Goal: Task Accomplishment & Management: Use online tool/utility

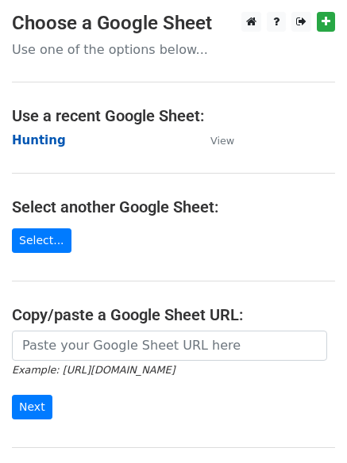
click at [46, 138] on strong "Hunting" at bounding box center [39, 140] width 54 height 14
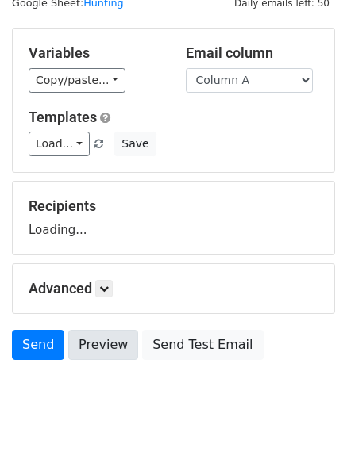
scroll to position [90, 0]
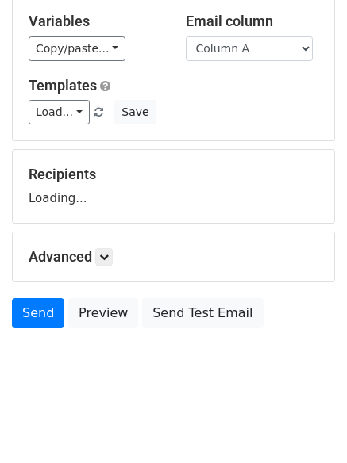
click at [106, 266] on div "Advanced Tracking Track Opens UTM Codes Track Clicks Filters Only include sprea…" at bounding box center [173, 256] width 321 height 49
click at [106, 259] on icon at bounding box center [104, 257] width 10 height 10
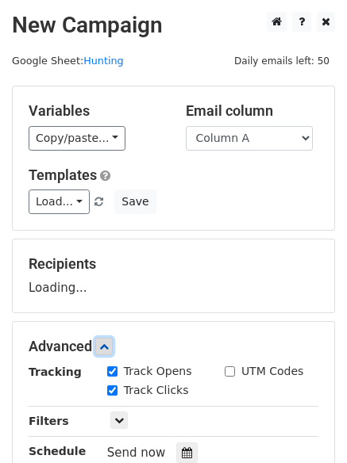
scroll to position [245, 0]
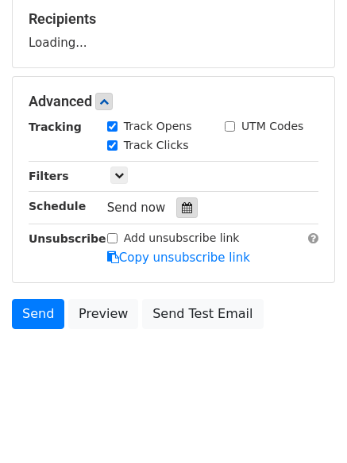
click at [185, 203] on div at bounding box center [186, 207] width 21 height 21
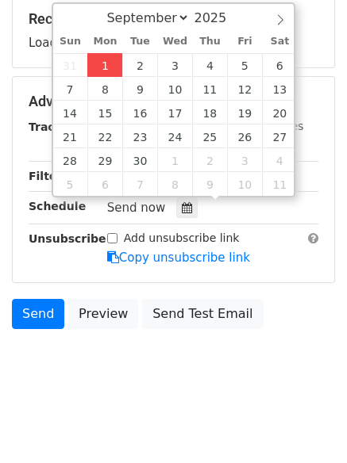
type input "2025-09-01 12:00"
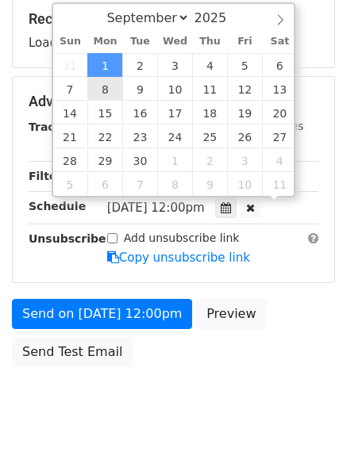
scroll to position [1, 0]
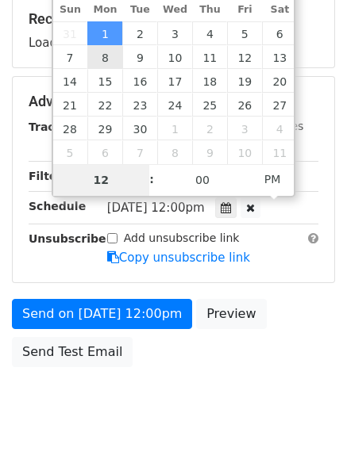
type input "4"
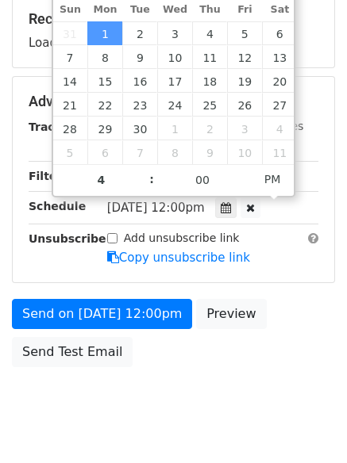
type input "2025-09-01 16:00"
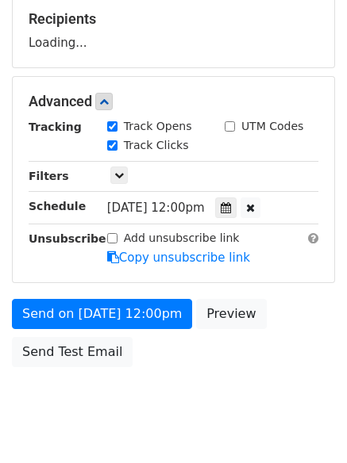
drag, startPoint x: 142, startPoint y: 370, endPoint x: 147, endPoint y: 393, distance: 23.5
click at [144, 371] on div "Send on Sep 1 at 12:00pm Preview Send Test Email" at bounding box center [173, 337] width 347 height 76
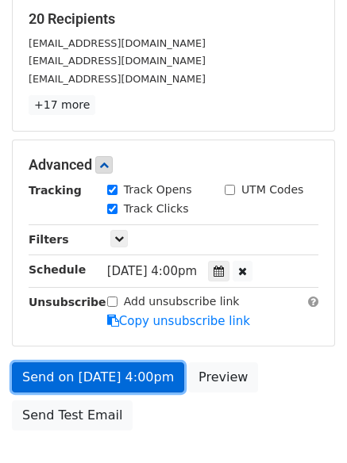
click at [95, 370] on link "Send on Sep 1 at 4:00pm" at bounding box center [98, 377] width 172 height 30
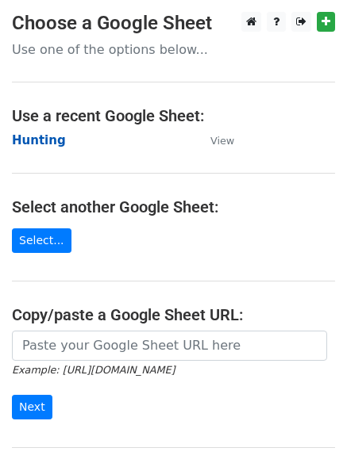
click at [40, 137] on strong "Hunting" at bounding box center [39, 140] width 54 height 14
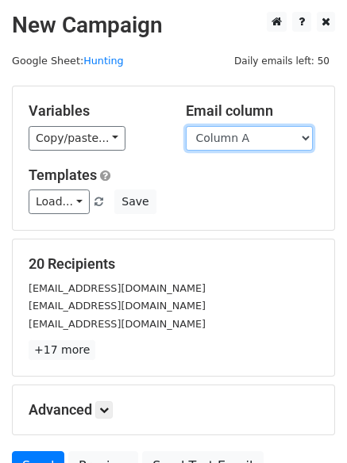
click at [247, 140] on select "Column A Column B Column C Column D Column E" at bounding box center [249, 138] width 127 height 25
select select "Column B"
click at [186, 126] on select "Column A Column B Column C Column D Column E" at bounding box center [249, 138] width 127 height 25
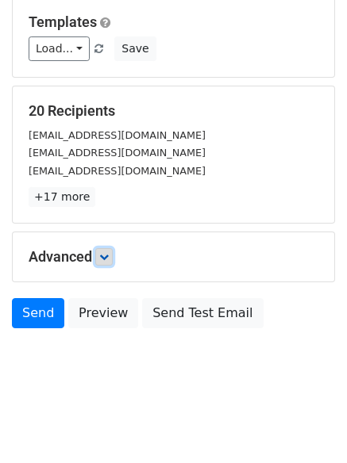
click at [106, 259] on icon at bounding box center [104, 257] width 10 height 10
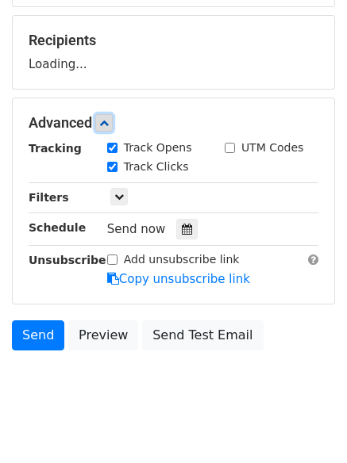
scroll to position [245, 0]
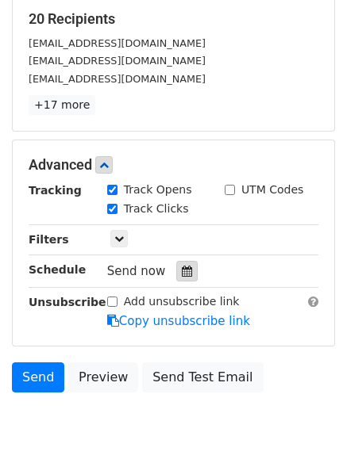
click at [182, 272] on icon at bounding box center [187, 271] width 10 height 11
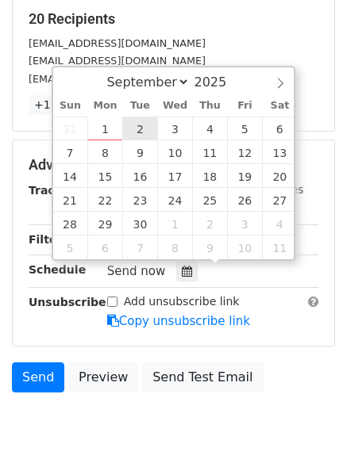
type input "2025-09-02 12:00"
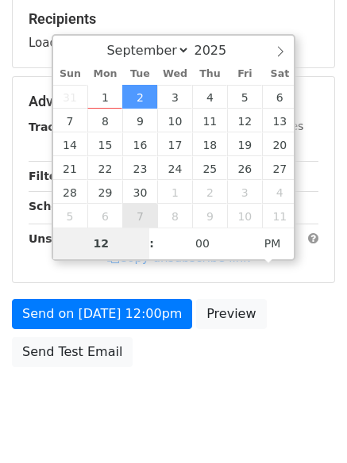
type input "5"
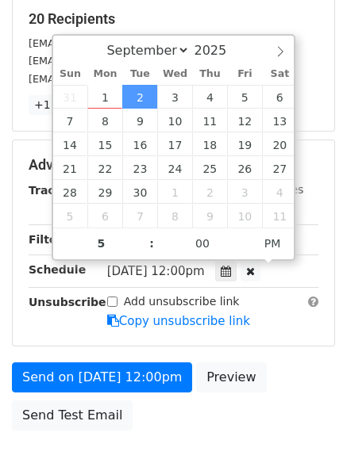
type input "2025-09-02 17:00"
click at [143, 431] on div "Send on Sep 2 at 12:00pm Preview Send Test Email" at bounding box center [173, 400] width 347 height 76
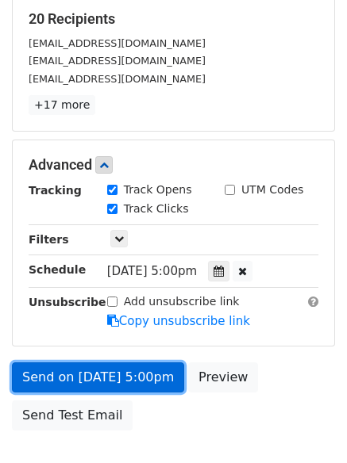
click at [98, 366] on link "Send on Sep 2 at 5:00pm" at bounding box center [98, 377] width 172 height 30
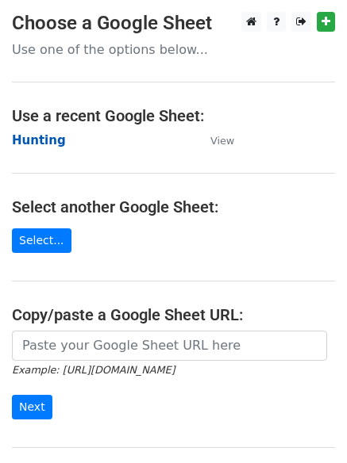
click at [41, 140] on strong "Hunting" at bounding box center [39, 140] width 54 height 14
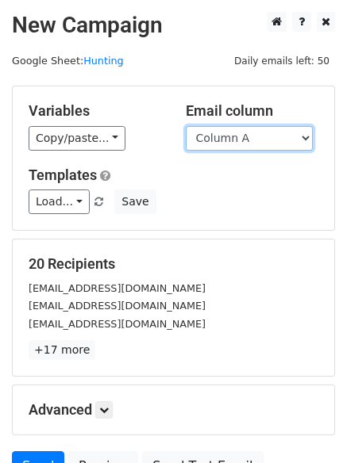
drag, startPoint x: 228, startPoint y: 137, endPoint x: 230, endPoint y: 146, distance: 9.0
click at [228, 137] on select "Column A Column B Column C Column D Column E" at bounding box center [249, 138] width 127 height 25
select select "Column C"
click at [186, 126] on select "Column A Column B Column C Column D Column E" at bounding box center [249, 138] width 127 height 25
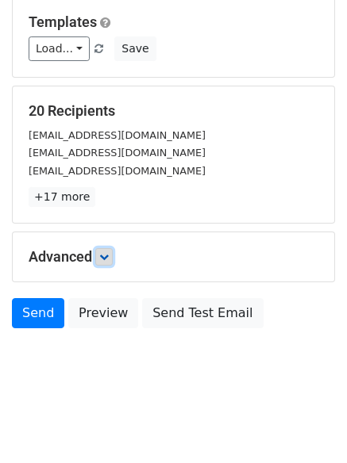
click at [104, 259] on icon at bounding box center [104, 257] width 10 height 10
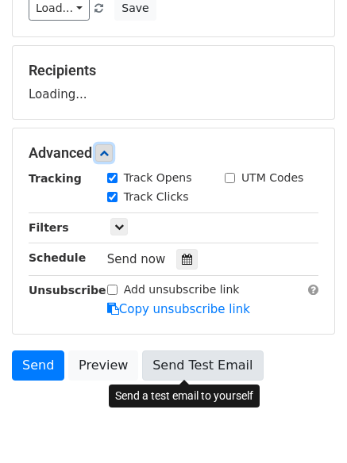
scroll to position [241, 0]
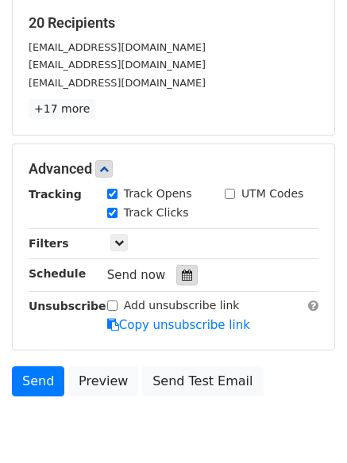
click at [176, 273] on div at bounding box center [186, 275] width 21 height 21
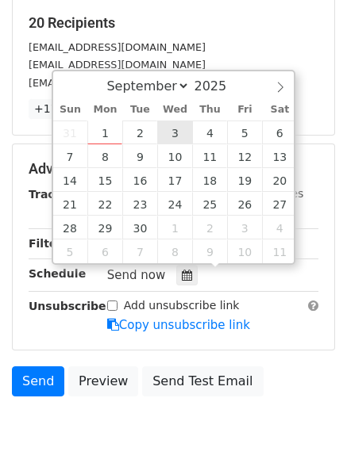
type input "2025-09-03 12:00"
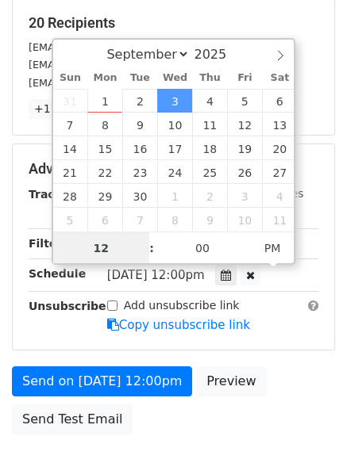
scroll to position [1, 0]
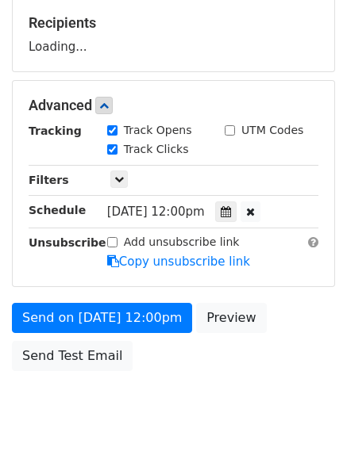
click at [208, 423] on body "New Campaign Daily emails left: 50 Google Sheet: Hunting Variables Copy/paste..…" at bounding box center [173, 107] width 347 height 672
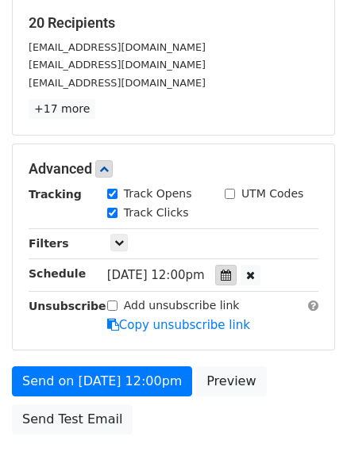
click at [235, 269] on div at bounding box center [225, 275] width 21 height 21
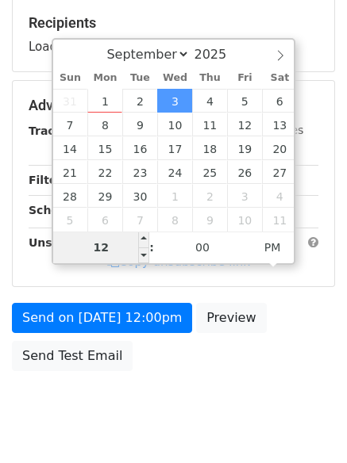
type input "6"
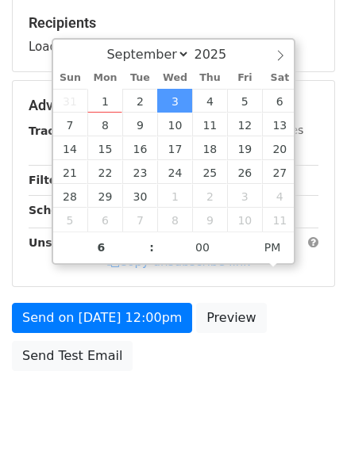
type input "2025-09-03 18:00"
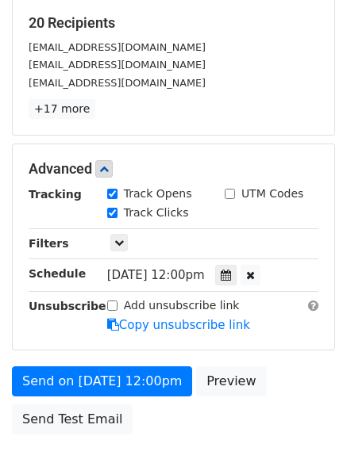
click at [169, 414] on div "Send on Sep 3 at 12:00pm Preview Send Test Email" at bounding box center [173, 404] width 347 height 76
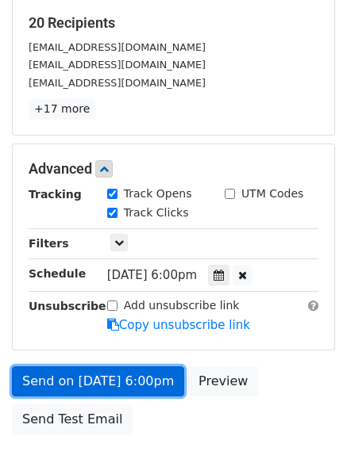
click at [113, 377] on link "Send on Sep 3 at 6:00pm" at bounding box center [98, 381] width 172 height 30
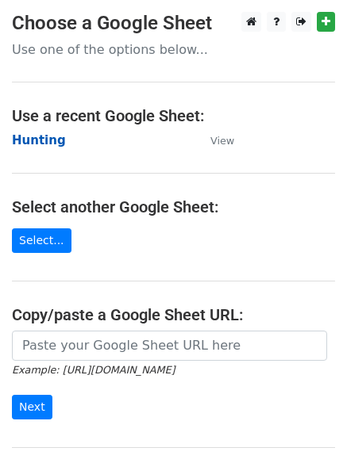
click at [40, 134] on strong "Hunting" at bounding box center [39, 140] width 54 height 14
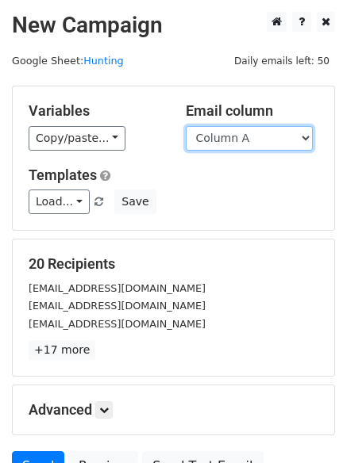
click at [253, 146] on select "Column A Column B Column C Column D Column E" at bounding box center [249, 138] width 127 height 25
select select "Column D"
click at [186, 126] on select "Column A Column B Column C Column D Column E" at bounding box center [249, 138] width 127 height 25
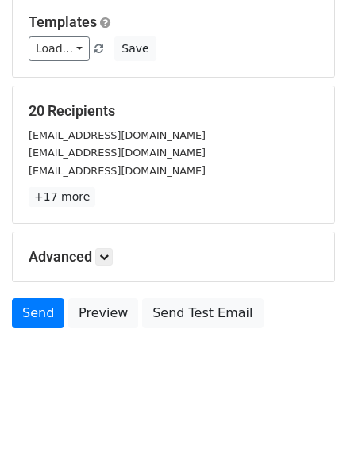
scroll to position [90, 0]
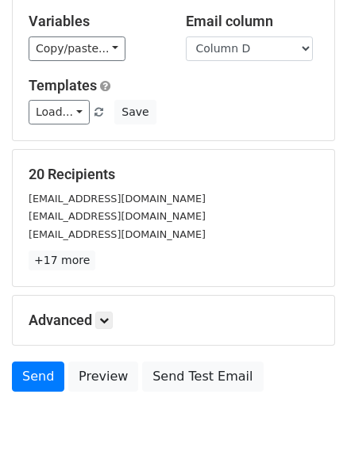
click at [98, 312] on h5 "Advanced" at bounding box center [173, 320] width 289 height 17
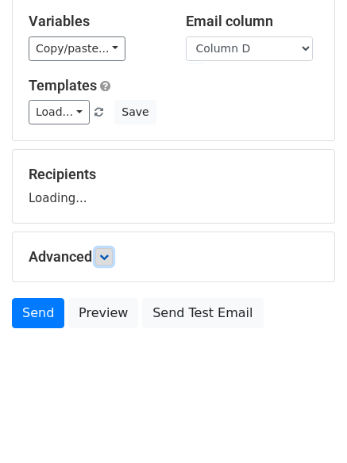
click at [103, 252] on icon at bounding box center [104, 257] width 10 height 10
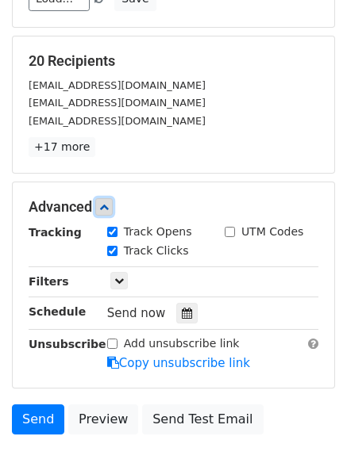
scroll to position [308, 0]
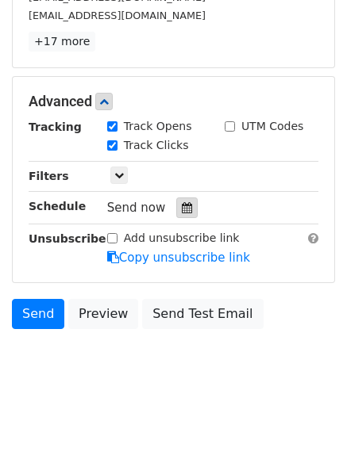
click at [176, 209] on div at bounding box center [186, 207] width 21 height 21
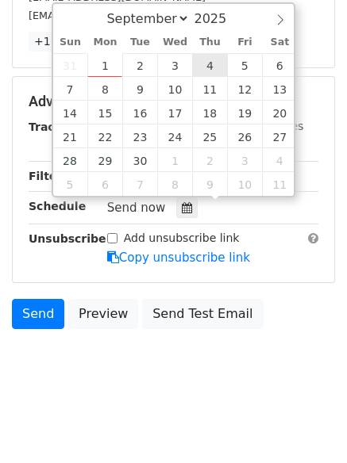
type input "2025-09-04 12:00"
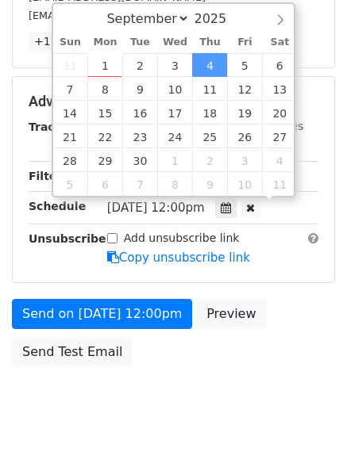
scroll to position [1, 0]
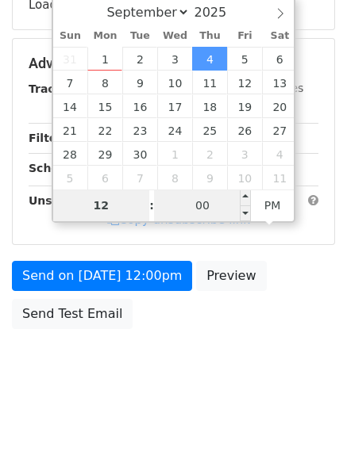
type input "7"
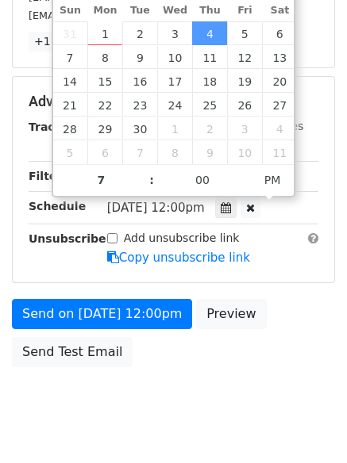
type input "2025-09-04 19:00"
click at [208, 384] on body "New Campaign Daily emails left: 50 Google Sheet: Hunting Variables Copy/paste..…" at bounding box center [173, 70] width 347 height 735
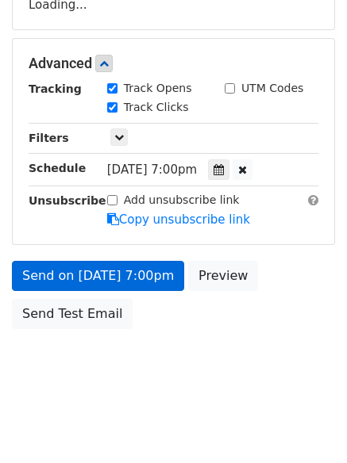
scroll to position [308, 0]
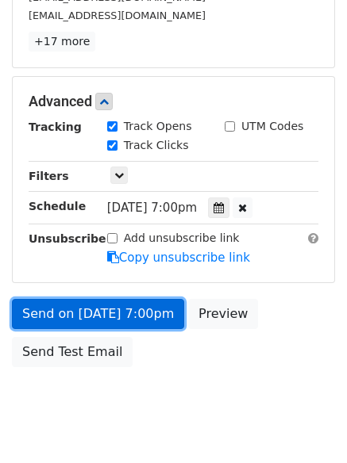
click at [105, 312] on link "Send on Sep 4 at 7:00pm" at bounding box center [98, 314] width 172 height 30
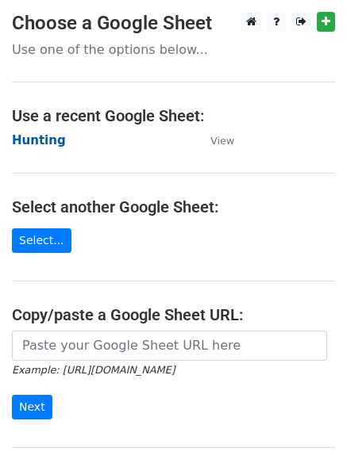
click at [34, 141] on strong "Hunting" at bounding box center [39, 140] width 54 height 14
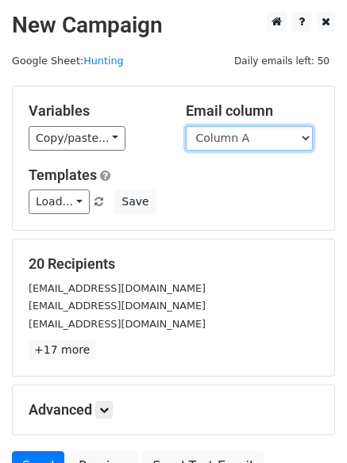
click at [237, 143] on select "Column A Column B Column C Column D Column E" at bounding box center [249, 138] width 127 height 25
select select "Column E"
click at [186, 126] on select "Column A Column B Column C Column D Column E" at bounding box center [249, 138] width 127 height 25
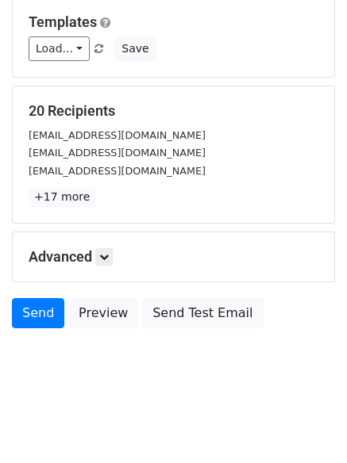
click at [117, 261] on h5 "Advanced" at bounding box center [173, 256] width 289 height 17
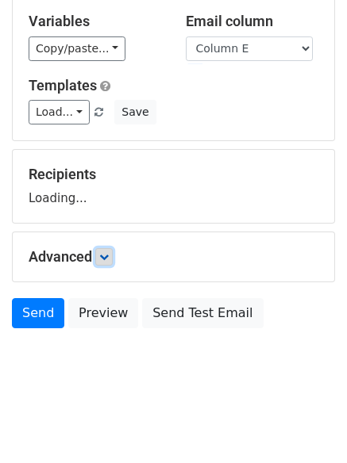
click at [113, 256] on link at bounding box center [103, 256] width 17 height 17
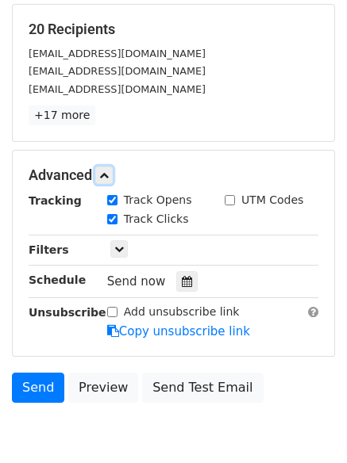
scroll to position [243, 0]
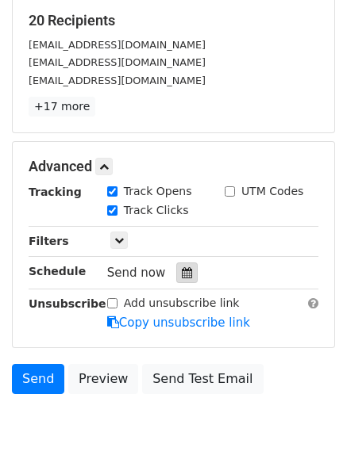
click at [188, 282] on div at bounding box center [186, 273] width 21 height 21
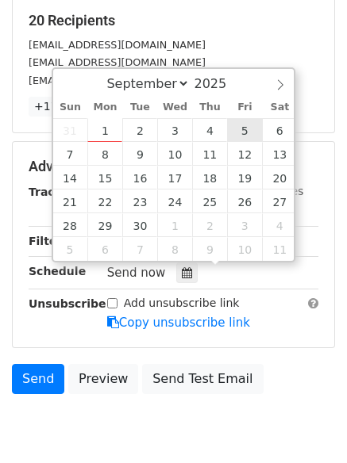
type input "[DATE] 12:00"
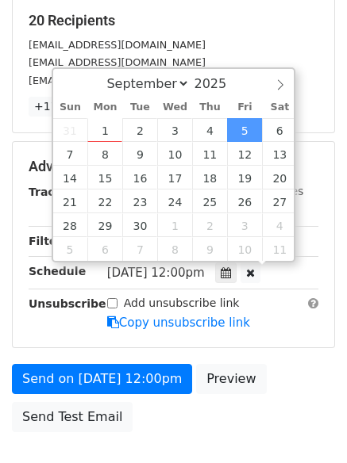
scroll to position [1, 0]
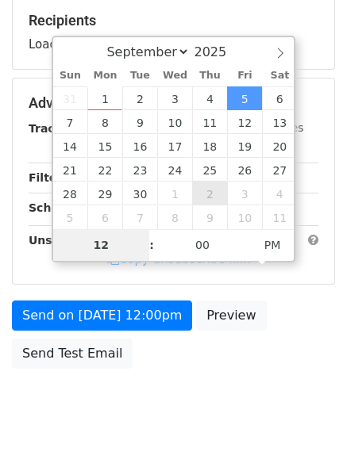
type input "8"
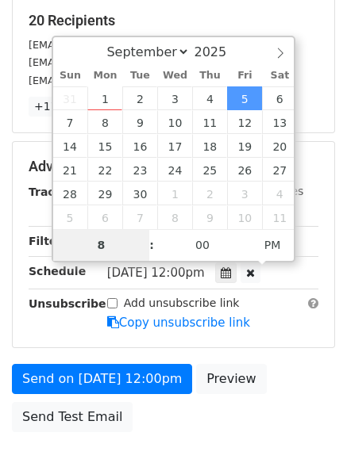
scroll to position [347, 0]
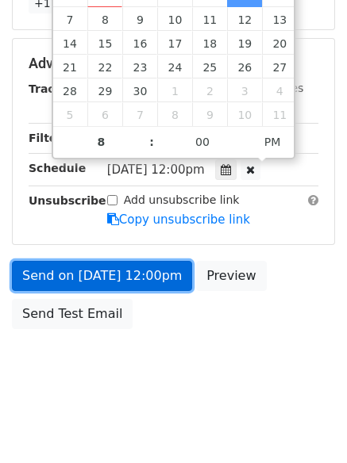
type input "[DATE] 20:00"
click at [101, 274] on link "Send on [DATE] 12:00pm" at bounding box center [102, 276] width 180 height 30
